Goal: Use online tool/utility: Utilize a website feature to perform a specific function

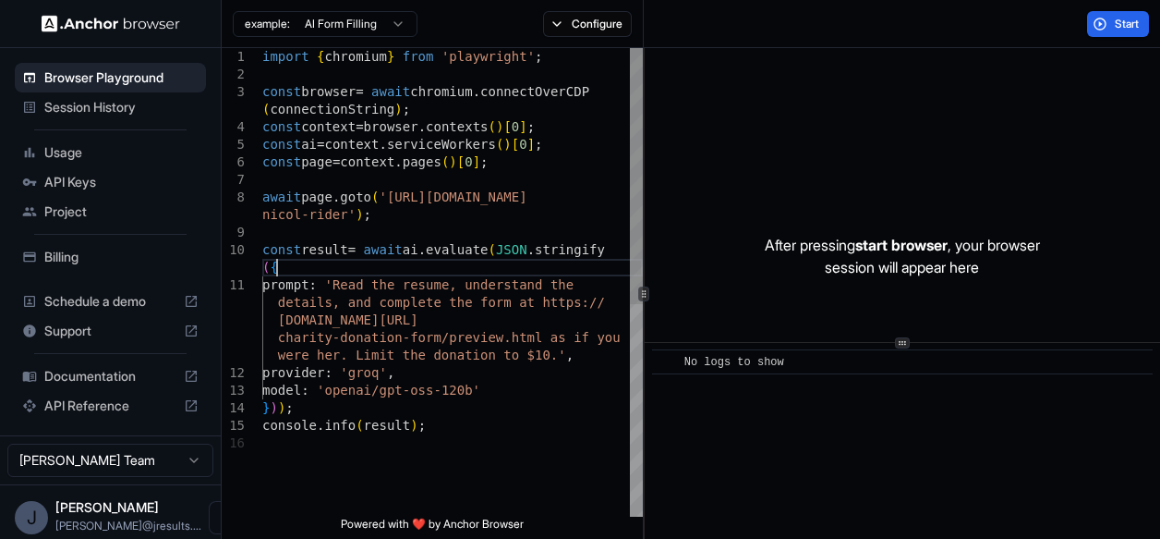
click at [431, 261] on div "import { chromium } from 'playwright' ; const browser = await chromium . connec…" at bounding box center [452, 475] width 381 height 855
click at [345, 21] on html "Browser Playground Session History Usage API Keys Project Billing Schedule a de…" at bounding box center [580, 269] width 1160 height 539
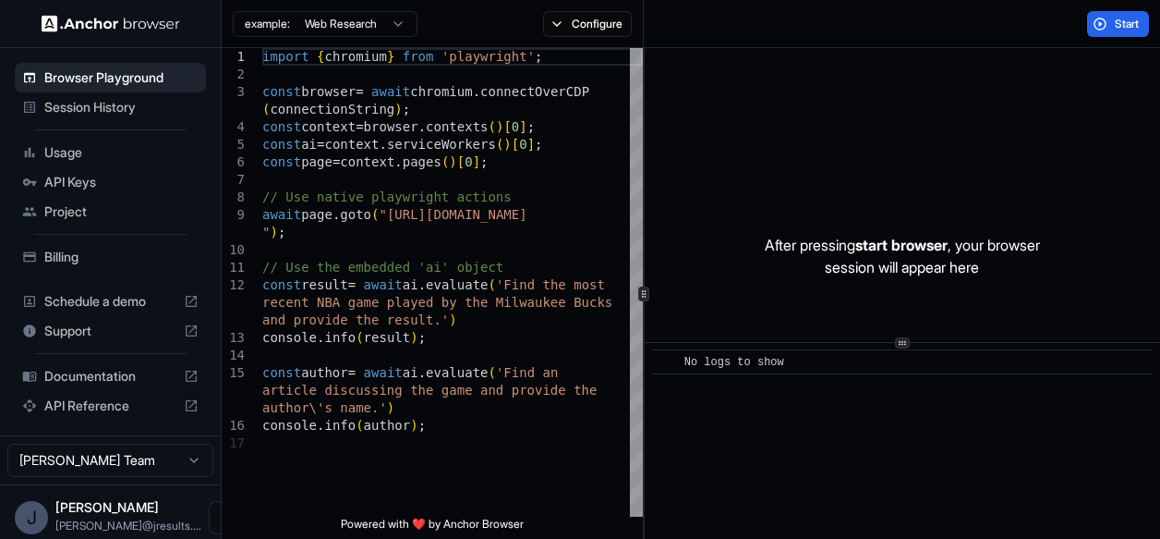
click at [334, 29] on html "Browser Playground Session History Usage API Keys Project Billing Schedule a de…" at bounding box center [580, 269] width 1160 height 539
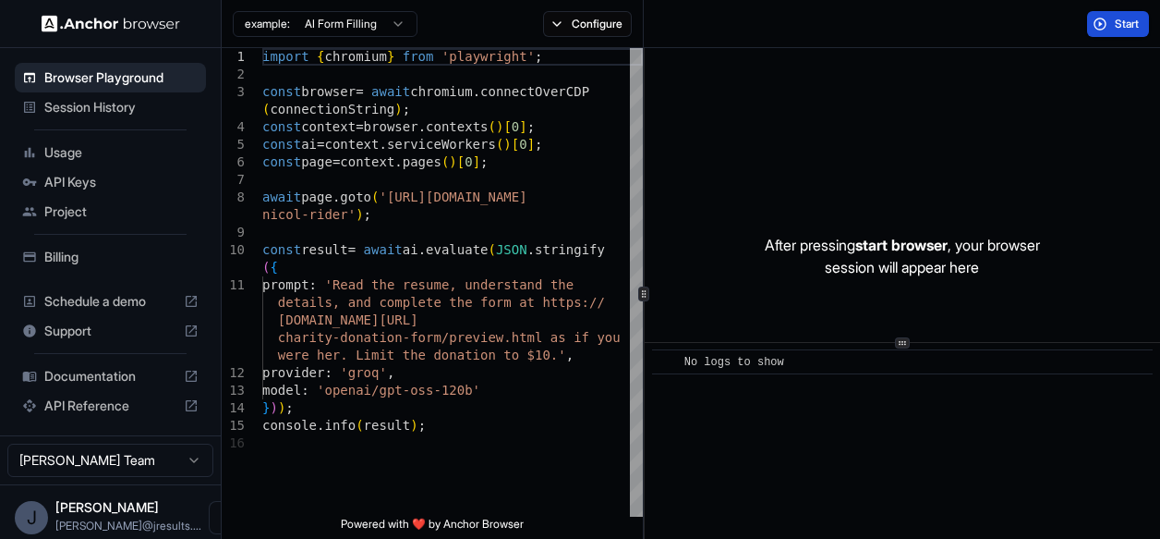
click at [1111, 25] on button "Start" at bounding box center [1118, 24] width 62 height 26
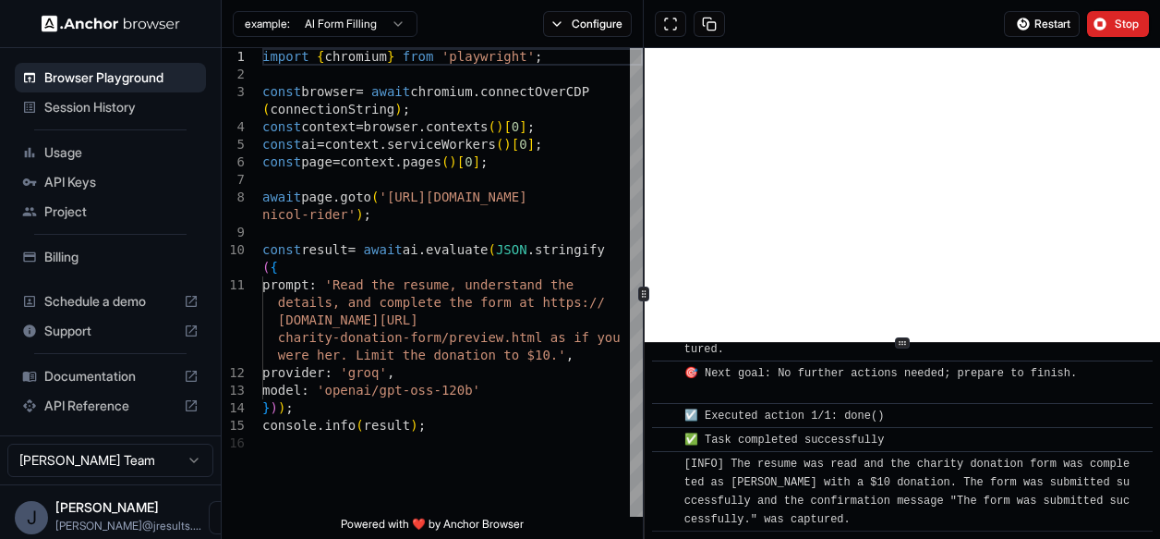
scroll to position [6323, 0]
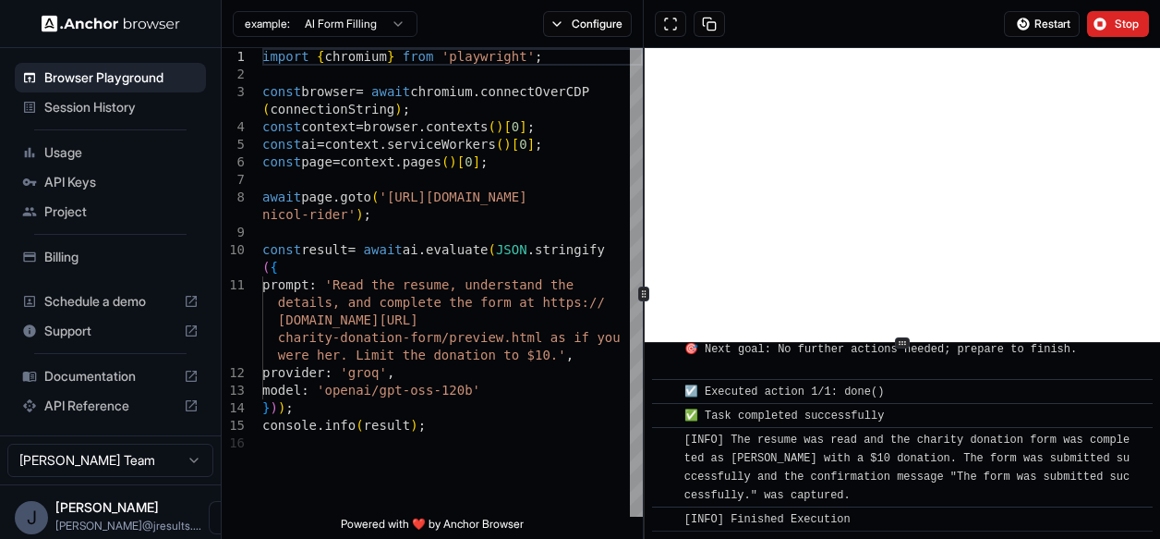
click at [103, 266] on div "Billing" at bounding box center [110, 257] width 191 height 30
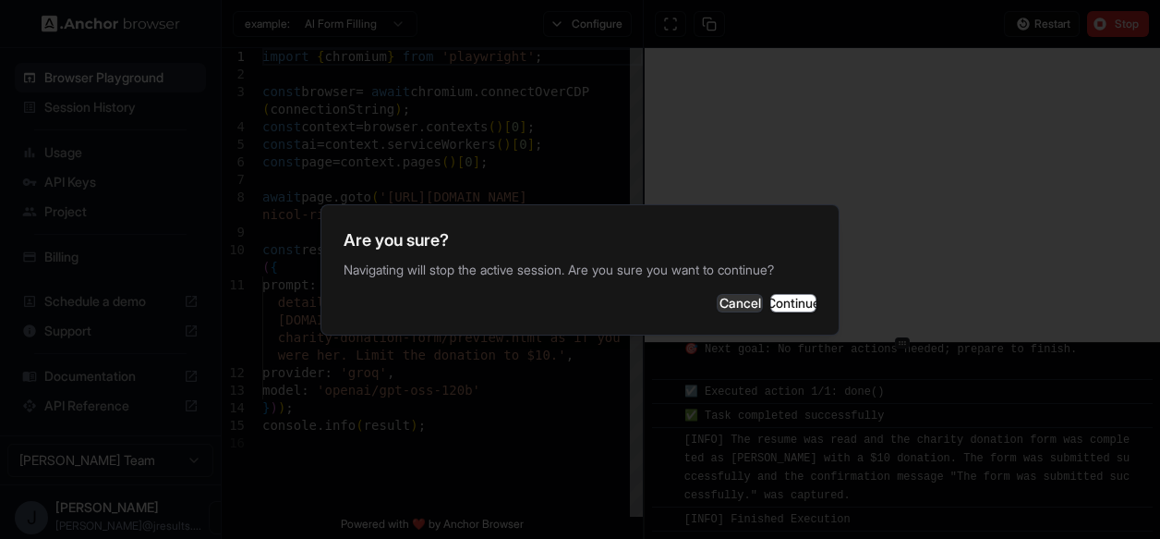
click at [103, 266] on div at bounding box center [580, 269] width 1160 height 539
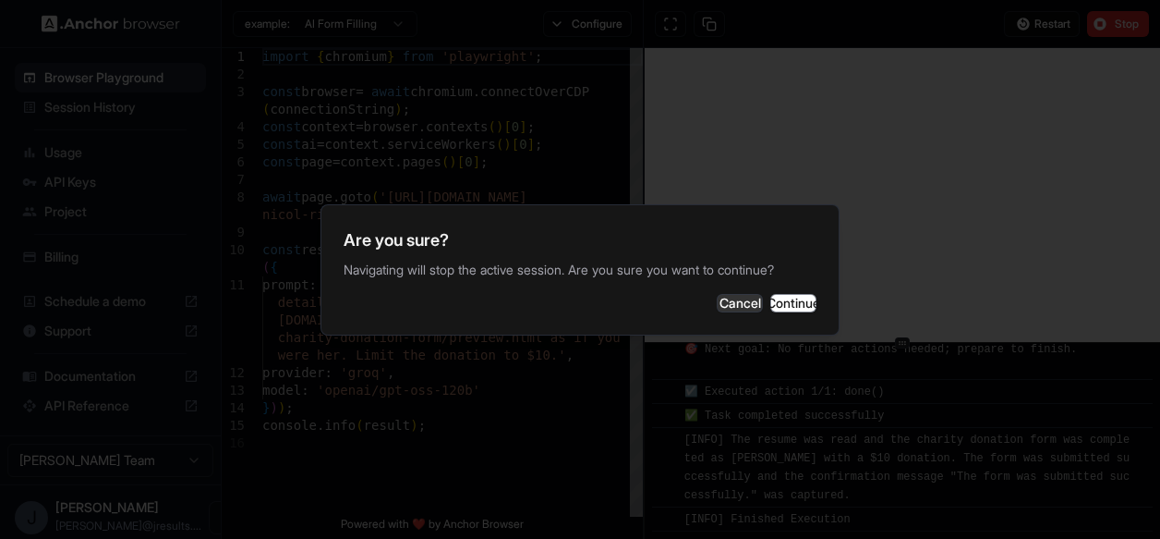
click at [103, 266] on div at bounding box center [580, 269] width 1160 height 539
click at [103, 265] on div at bounding box center [580, 269] width 1160 height 539
click at [536, 298] on div "Cancel Continue" at bounding box center [580, 303] width 473 height 18
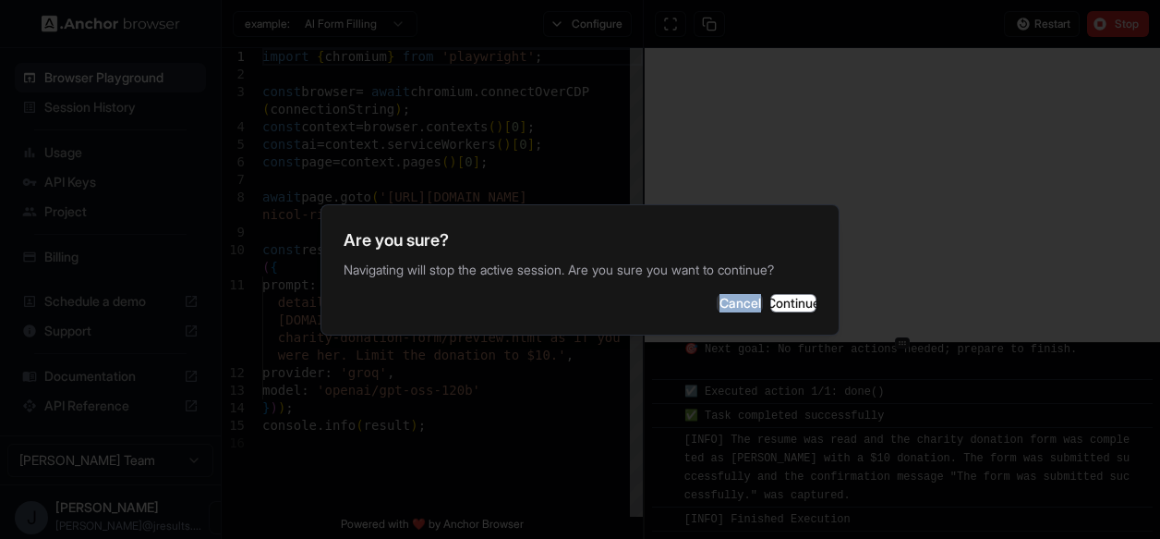
drag, startPoint x: 536, startPoint y: 298, endPoint x: 565, endPoint y: 297, distance: 29.6
click at [565, 297] on div "Cancel Continue" at bounding box center [580, 303] width 473 height 18
click at [717, 297] on button "Cancel" at bounding box center [740, 303] width 46 height 18
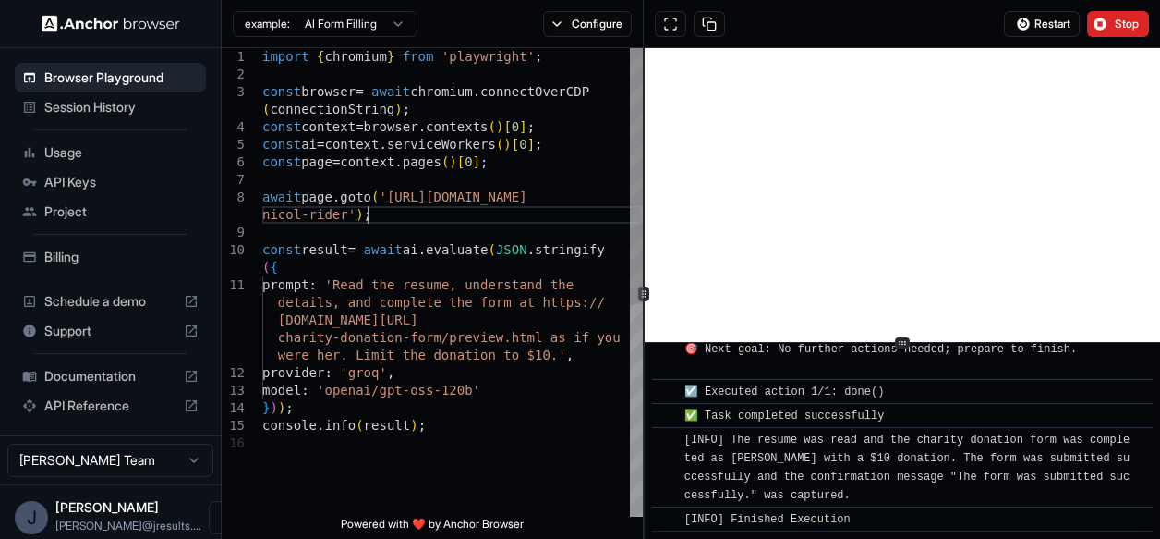
scroll to position [0, 0]
drag, startPoint x: 687, startPoint y: 297, endPoint x: 575, endPoint y: 216, distance: 139.0
click at [575, 216] on div "import { chromium } from 'playwright' ; const browser = await chromium . connec…" at bounding box center [452, 475] width 381 height 855
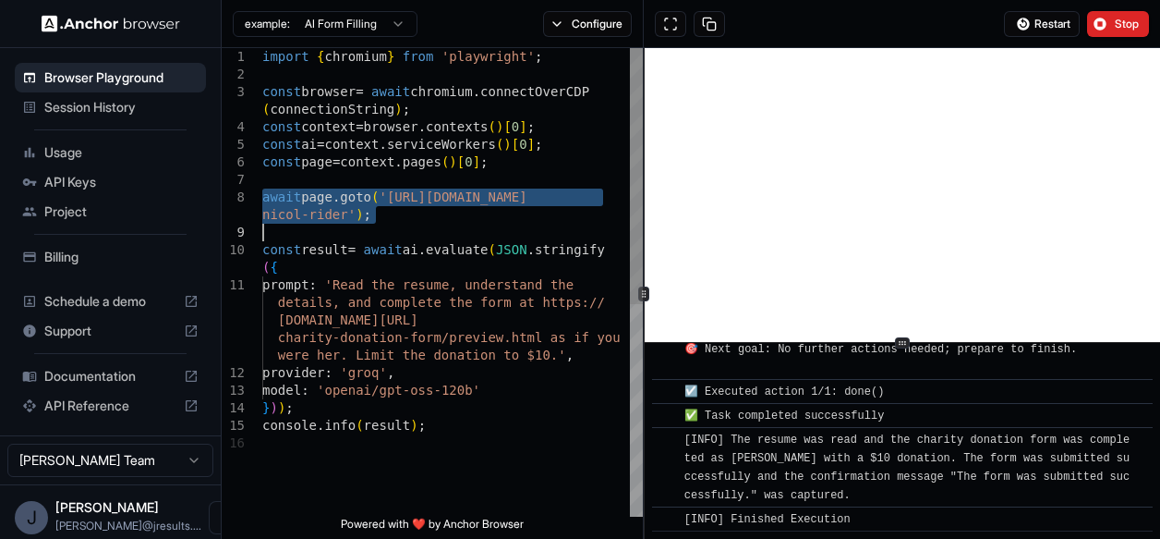
click at [575, 216] on div "import { chromium } from 'playwright' ; const browser = await chromium . connec…" at bounding box center [452, 475] width 381 height 855
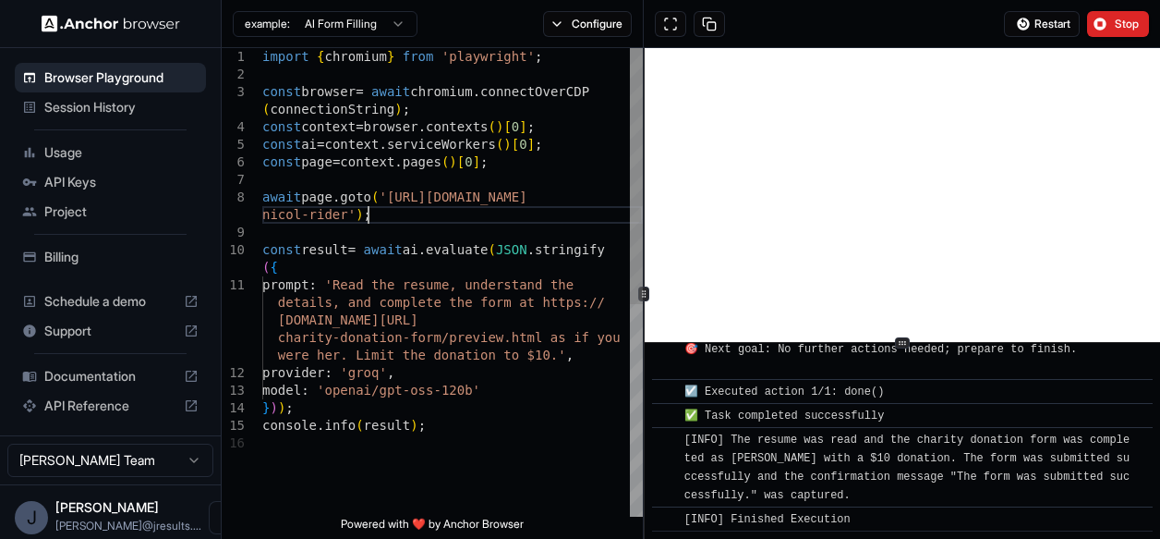
click at [575, 216] on div "import { chromium } from 'playwright' ; const browser = await chromium . connec…" at bounding box center [452, 475] width 381 height 855
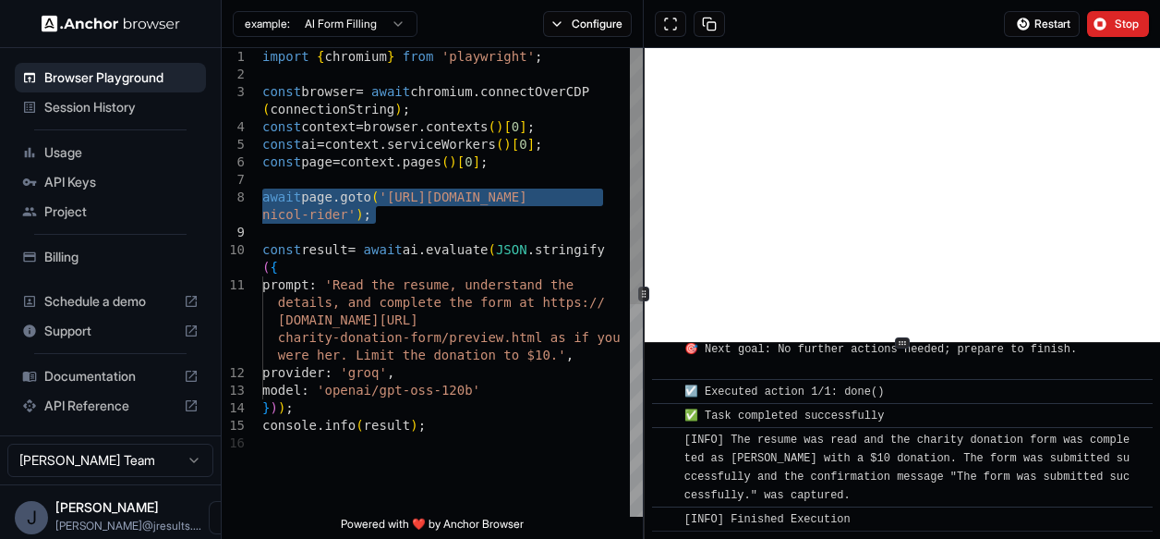
click at [424, 218] on div "import { chromium } from 'playwright' ; const browser = await chromium . connec…" at bounding box center [452, 475] width 381 height 855
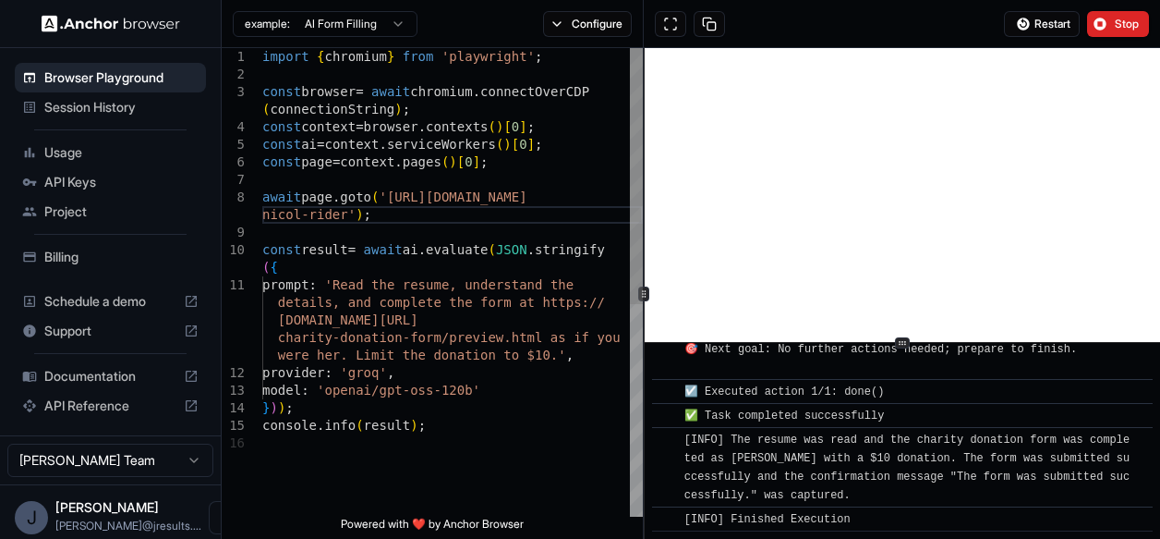
click at [424, 218] on div "import { chromium } from 'playwright' ; const browser = await chromium . connec…" at bounding box center [452, 475] width 381 height 855
click at [55, 248] on span "Billing" at bounding box center [121, 257] width 154 height 18
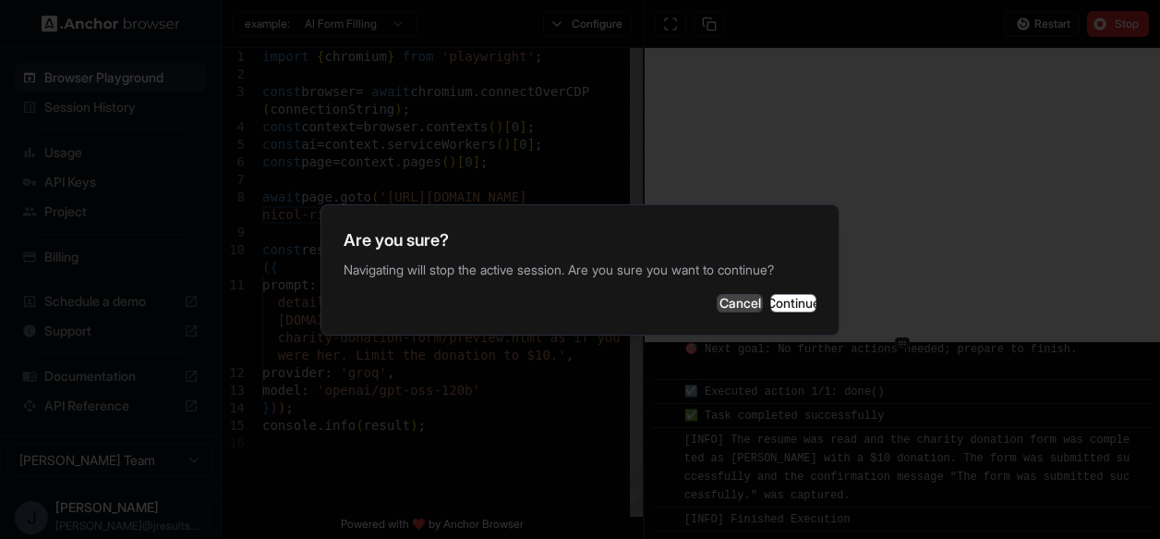
click at [717, 310] on button "Cancel" at bounding box center [740, 303] width 46 height 18
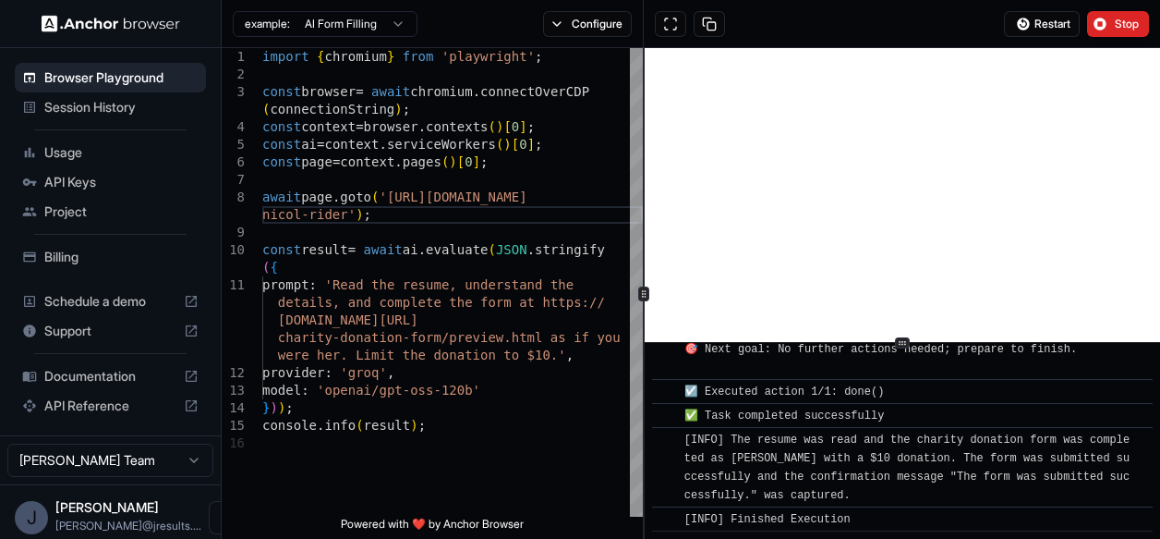
click at [133, 461] on html "Browser Playground Session History Usage API Keys Project Billing Schedule a de…" at bounding box center [580, 269] width 1160 height 539
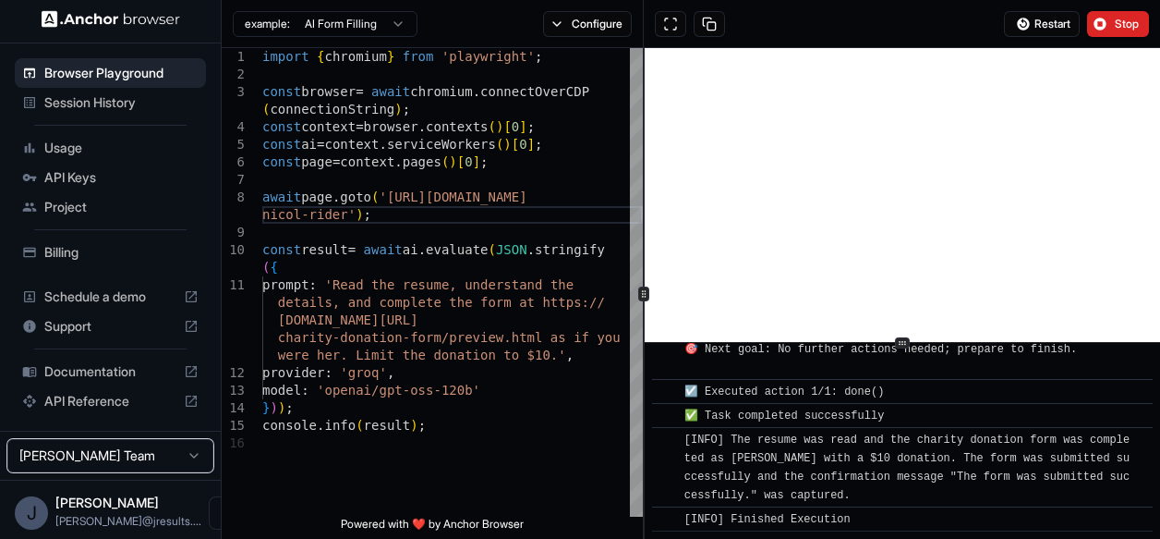
scroll to position [7, 0]
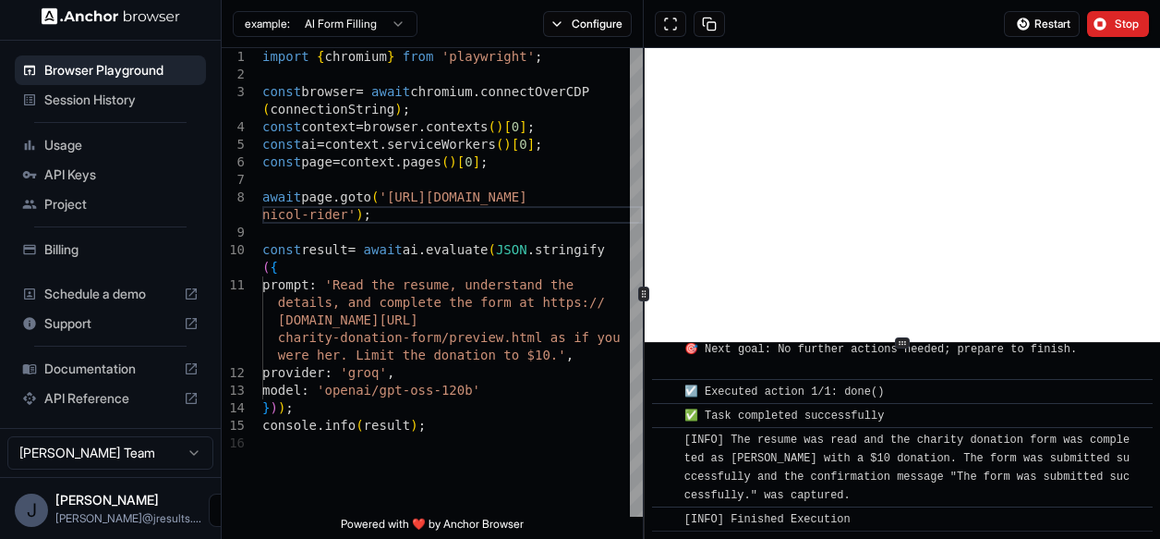
click at [218, 507] on icon "Open menu" at bounding box center [225, 510] width 15 height 15
drag, startPoint x: 182, startPoint y: 507, endPoint x: 427, endPoint y: 492, distance: 245.3
click at [427, 492] on div "Logout" at bounding box center [580, 269] width 1160 height 539
click at [427, 492] on div "import { chromium } from 'playwright' ; const browser = await chromium . connec…" at bounding box center [452, 475] width 381 height 855
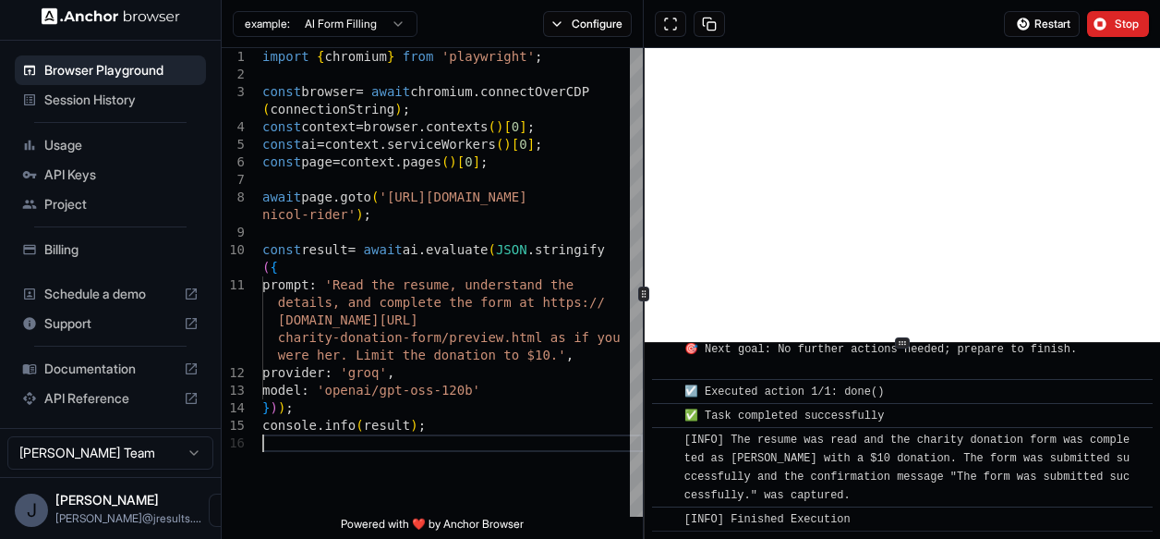
click at [376, 26] on html "Browser Playground Session History Usage API Keys Project Billing Schedule a de…" at bounding box center [580, 269] width 1160 height 539
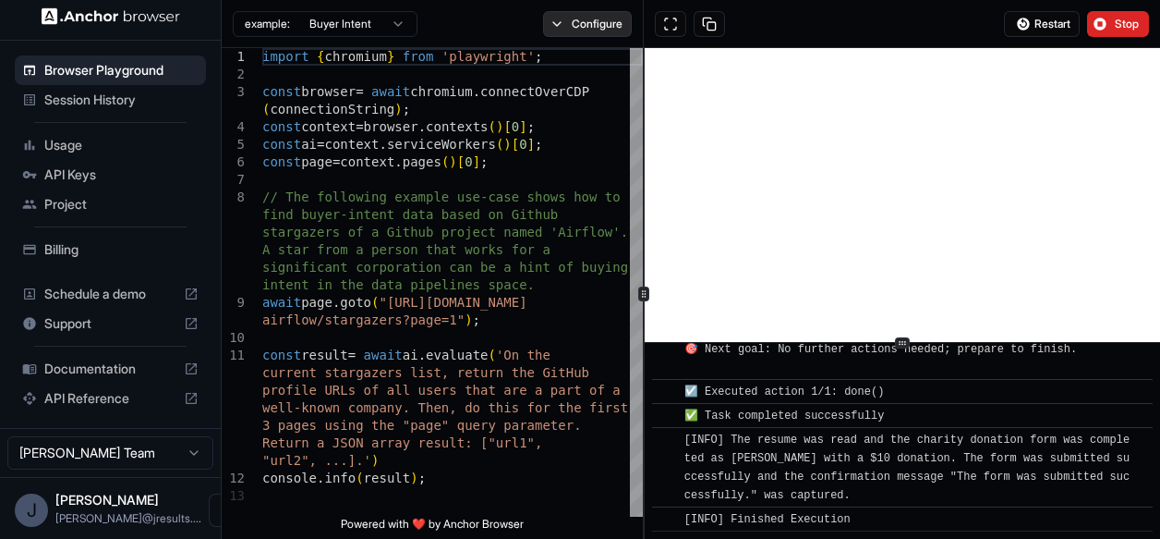
click at [572, 30] on button "Configure" at bounding box center [588, 24] width 90 height 26
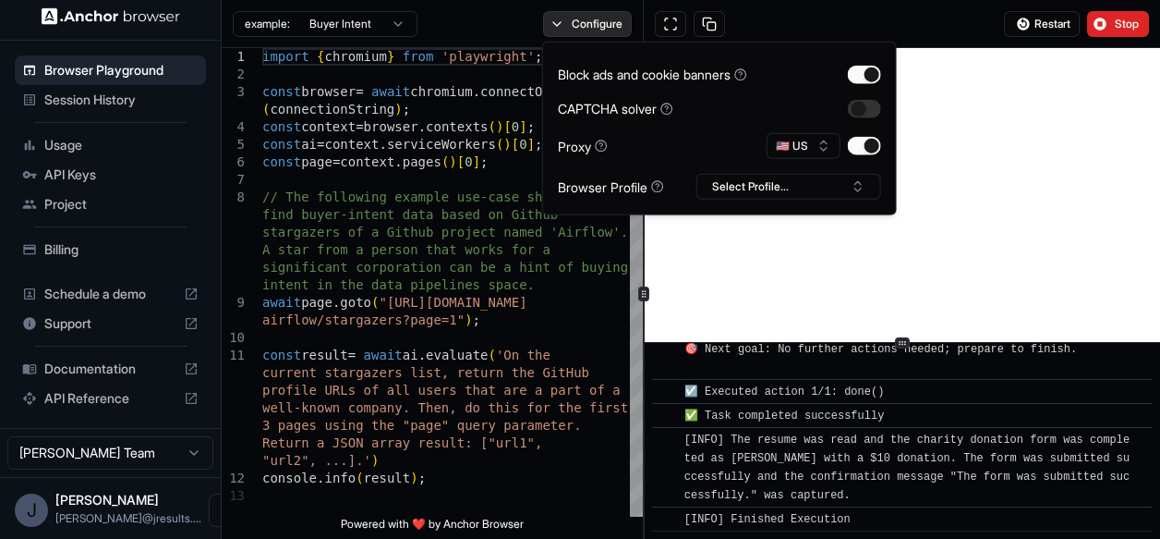
click at [572, 30] on button "Configure" at bounding box center [588, 24] width 90 height 26
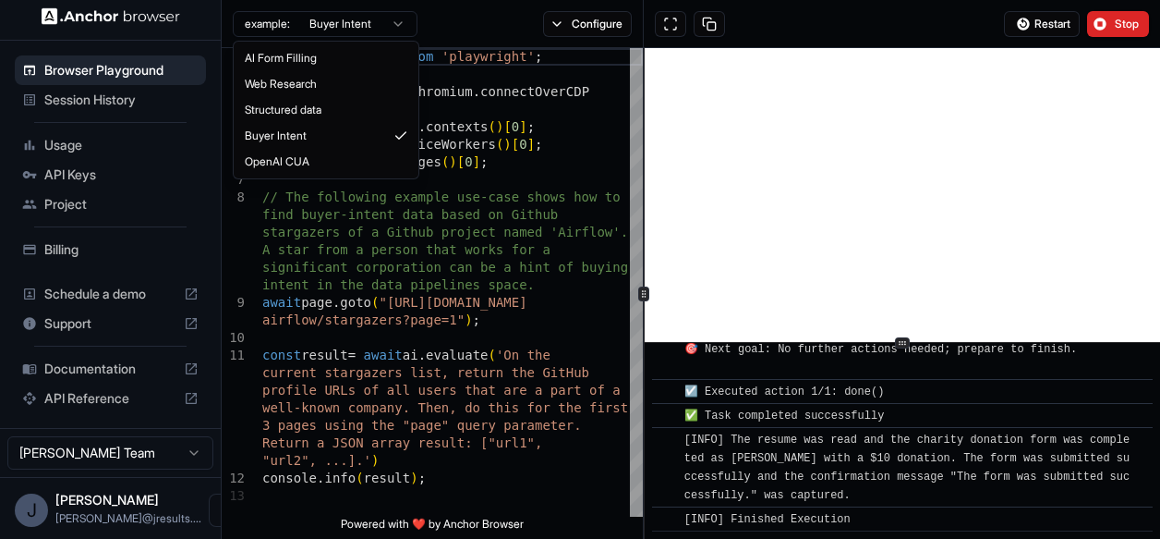
click at [388, 18] on html "Browser Playground Session History Usage API Keys Project Billing Schedule a de…" at bounding box center [580, 269] width 1160 height 539
type textarea "**********"
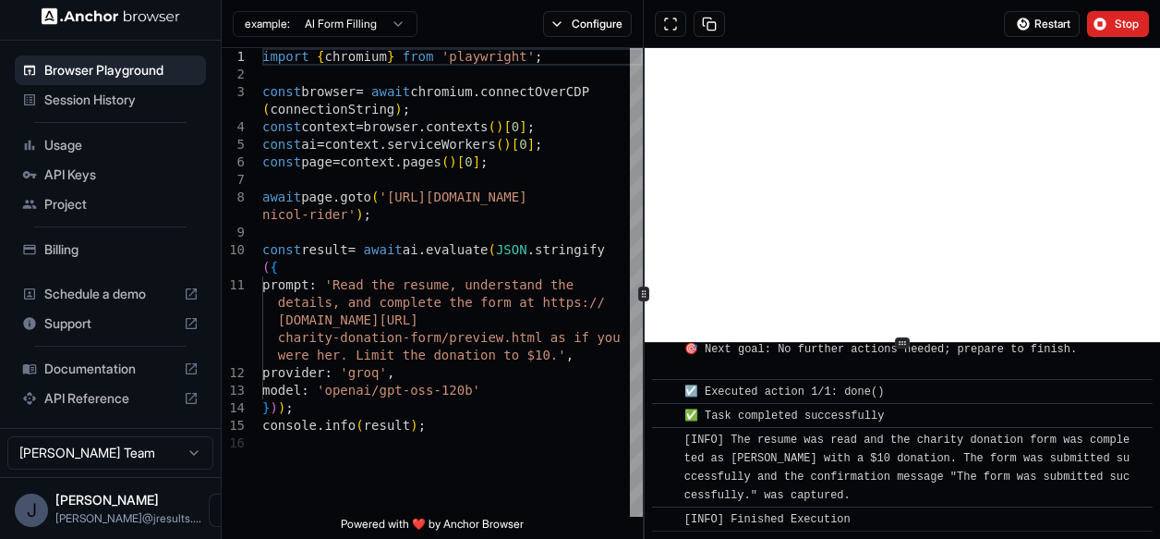
click at [128, 402] on span "API Reference" at bounding box center [110, 398] width 132 height 18
